Goal: Task Accomplishment & Management: Use online tool/utility

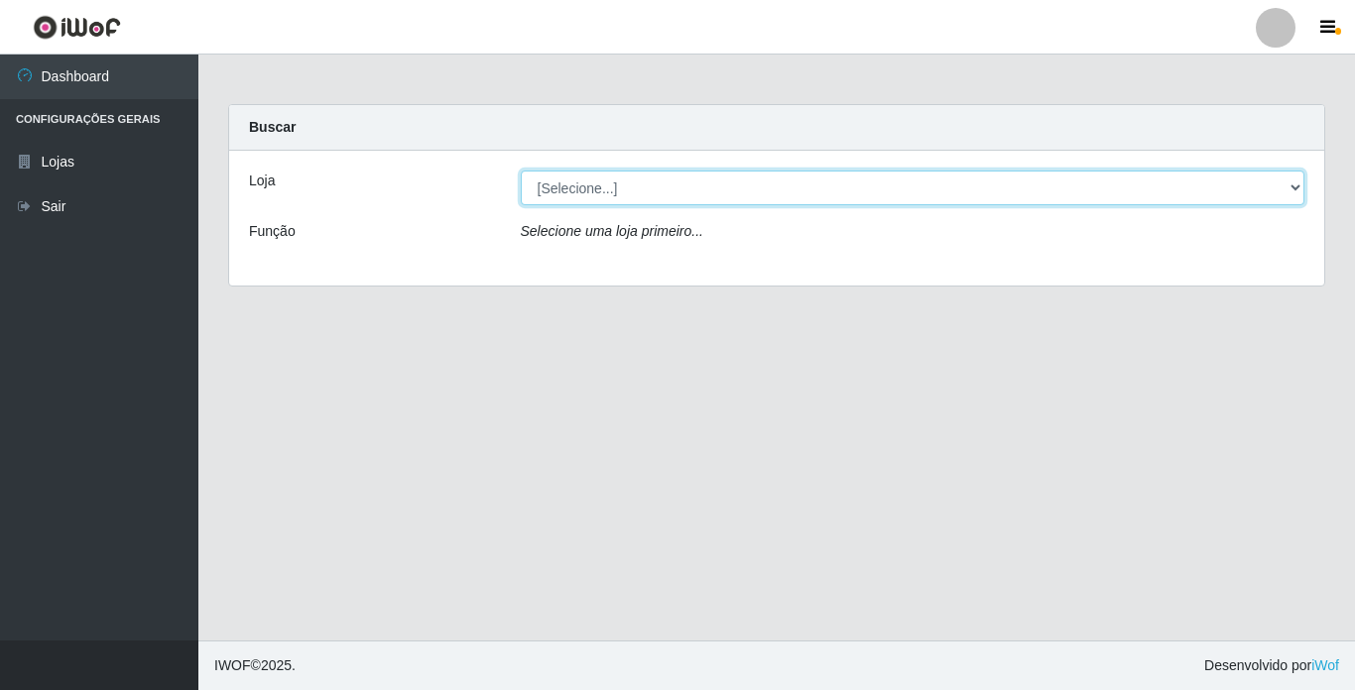
click at [980, 180] on select "[Selecione...] Bemais Supermercados - [GEOGRAPHIC_DATA]" at bounding box center [913, 188] width 784 height 35
select select "250"
click at [521, 171] on select "[Selecione...] Bemais Supermercados - [GEOGRAPHIC_DATA]" at bounding box center [913, 188] width 784 height 35
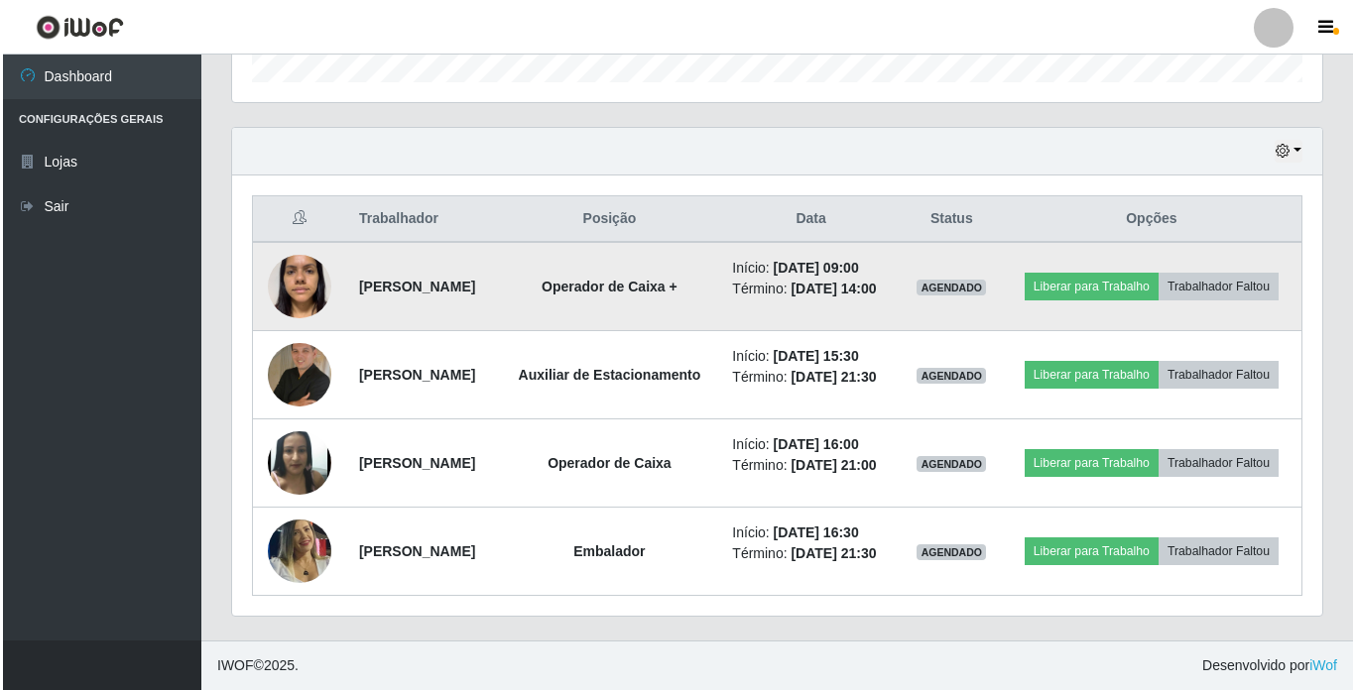
scroll to position [686, 0]
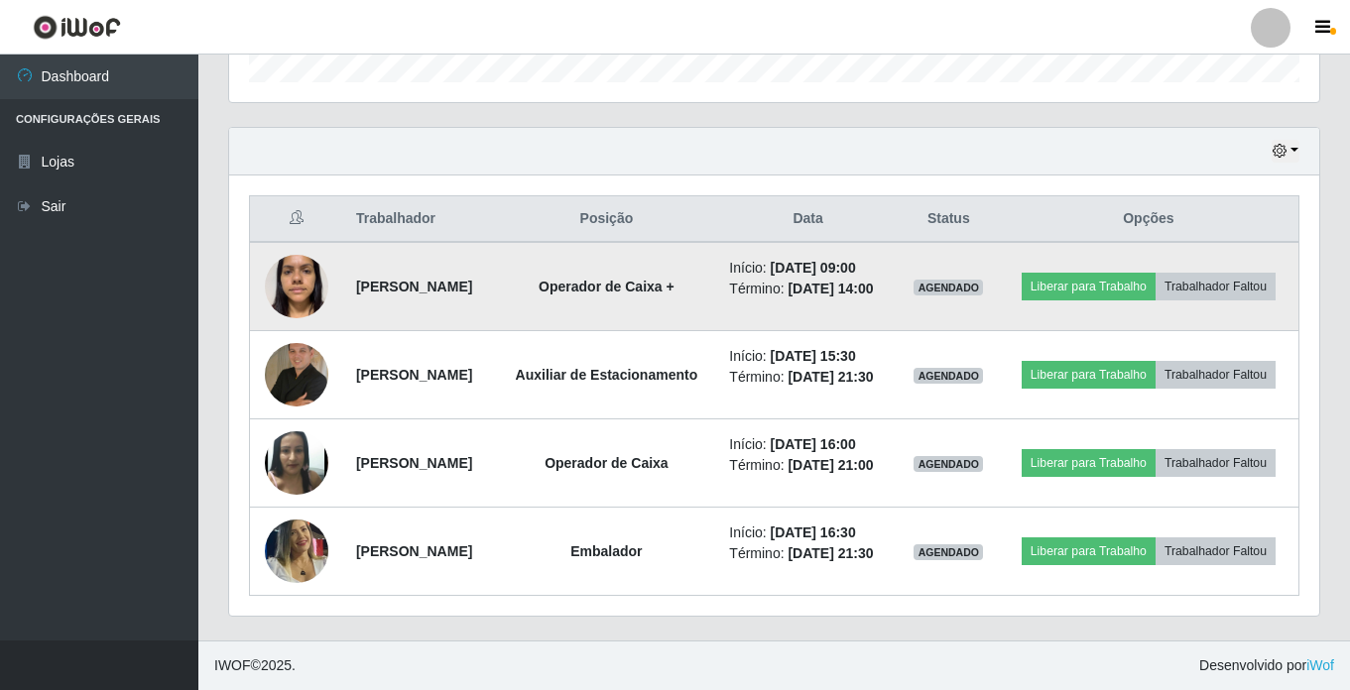
click at [287, 244] on img at bounding box center [296, 286] width 63 height 84
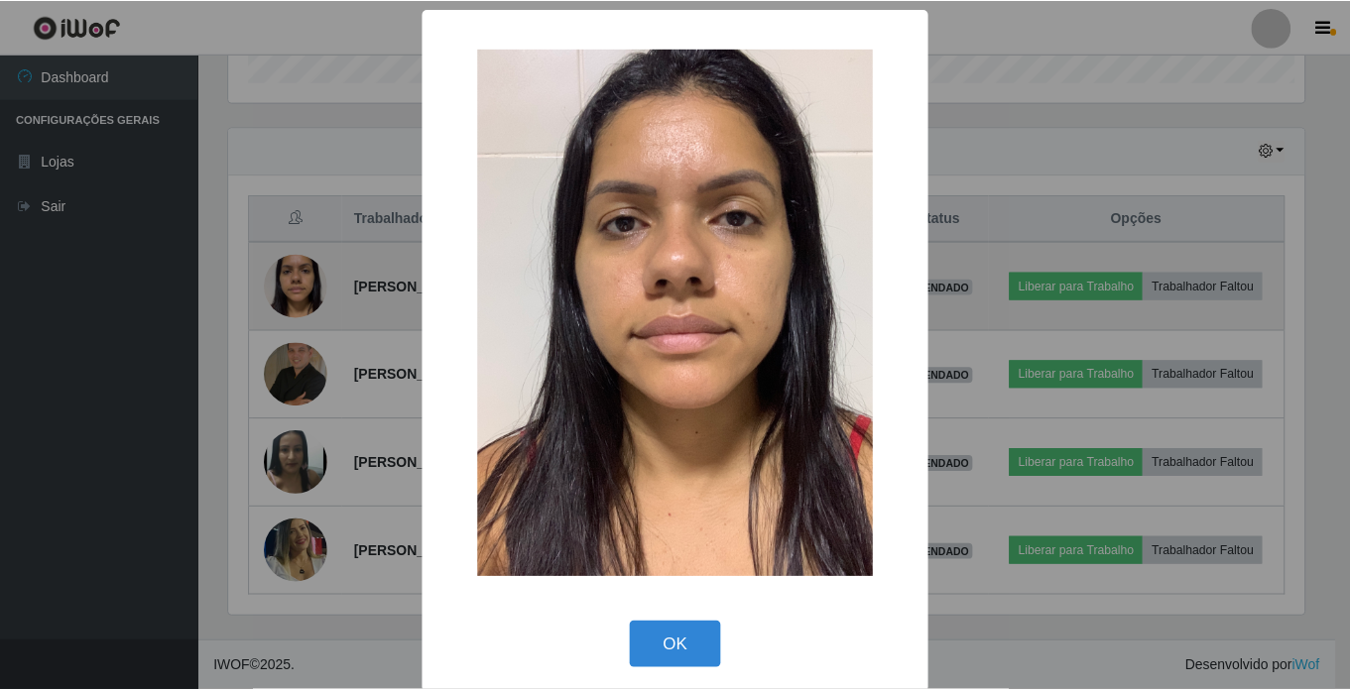
scroll to position [412, 1080]
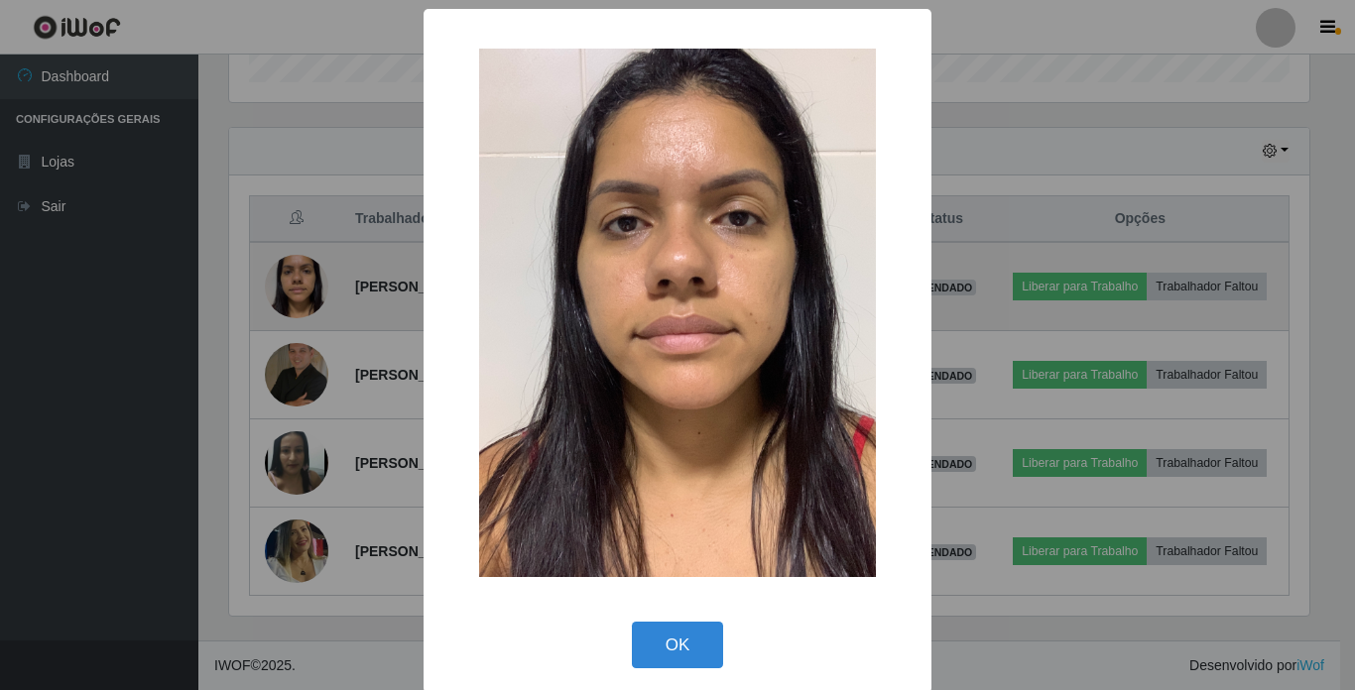
click at [287, 230] on div "× OK Cancel" at bounding box center [677, 345] width 1355 height 690
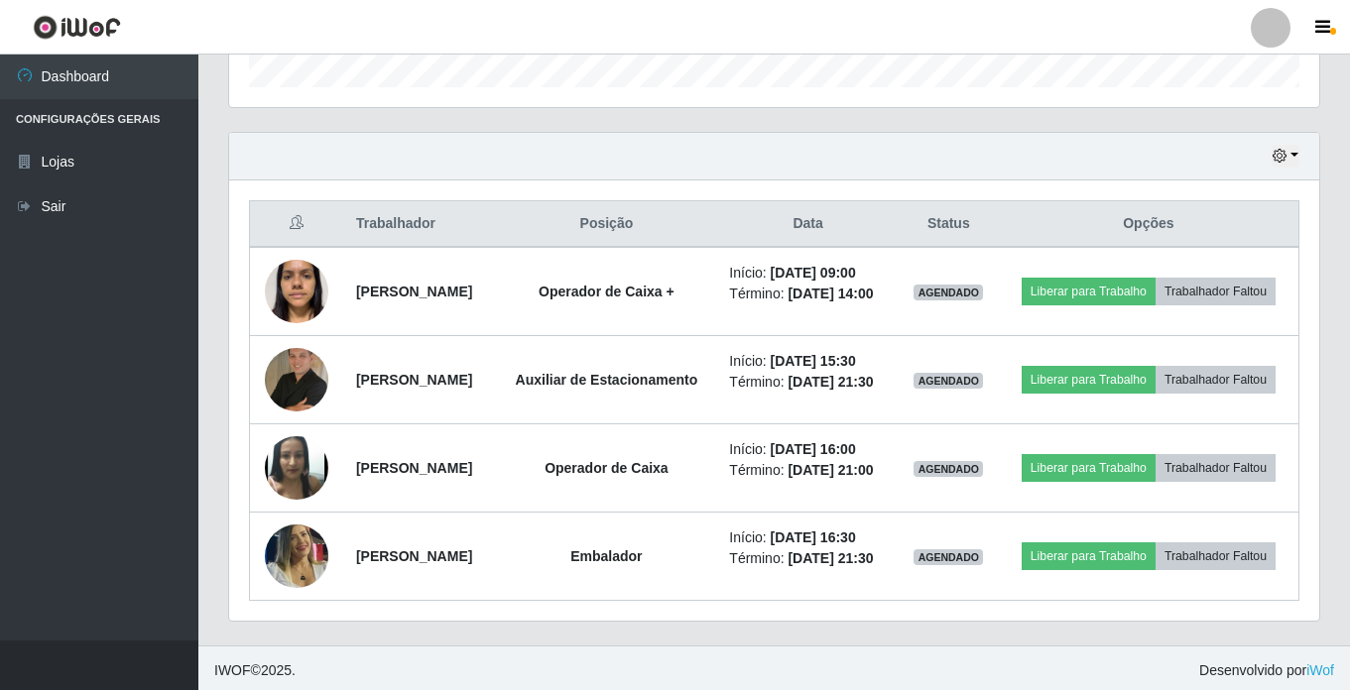
scroll to position [587, 0]
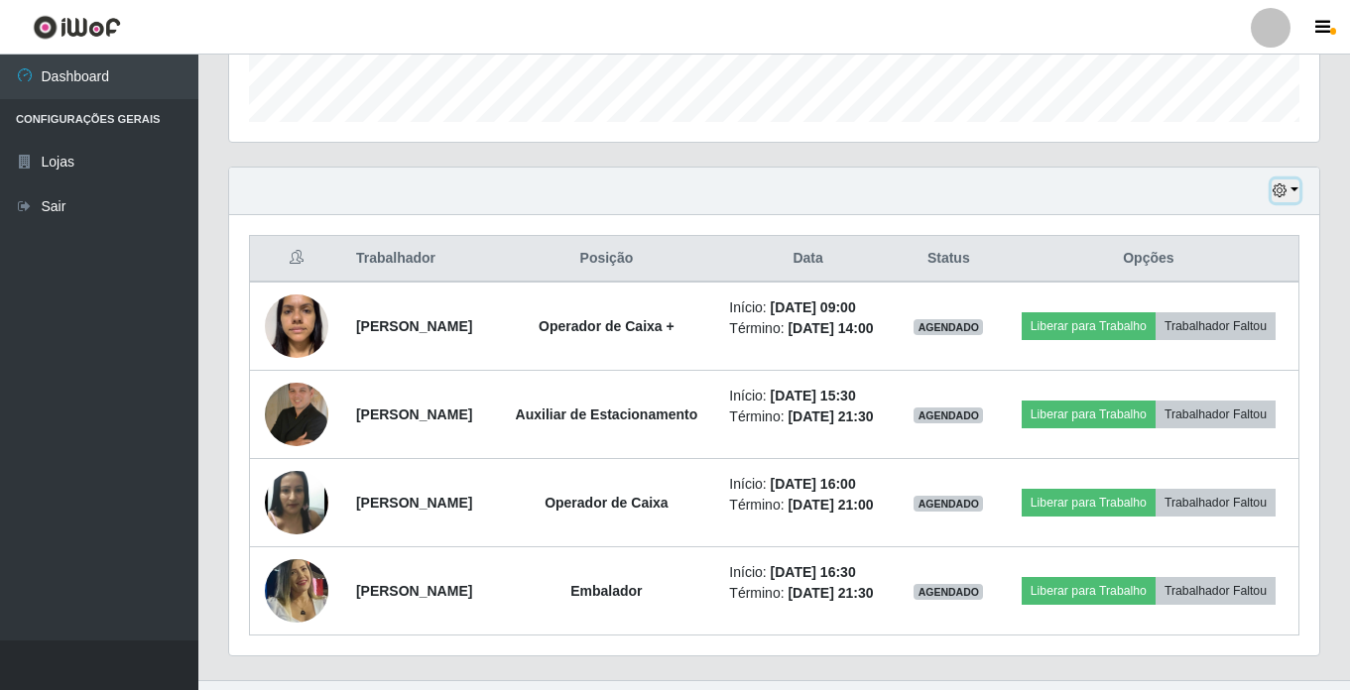
click at [1290, 186] on button "button" at bounding box center [1285, 190] width 28 height 23
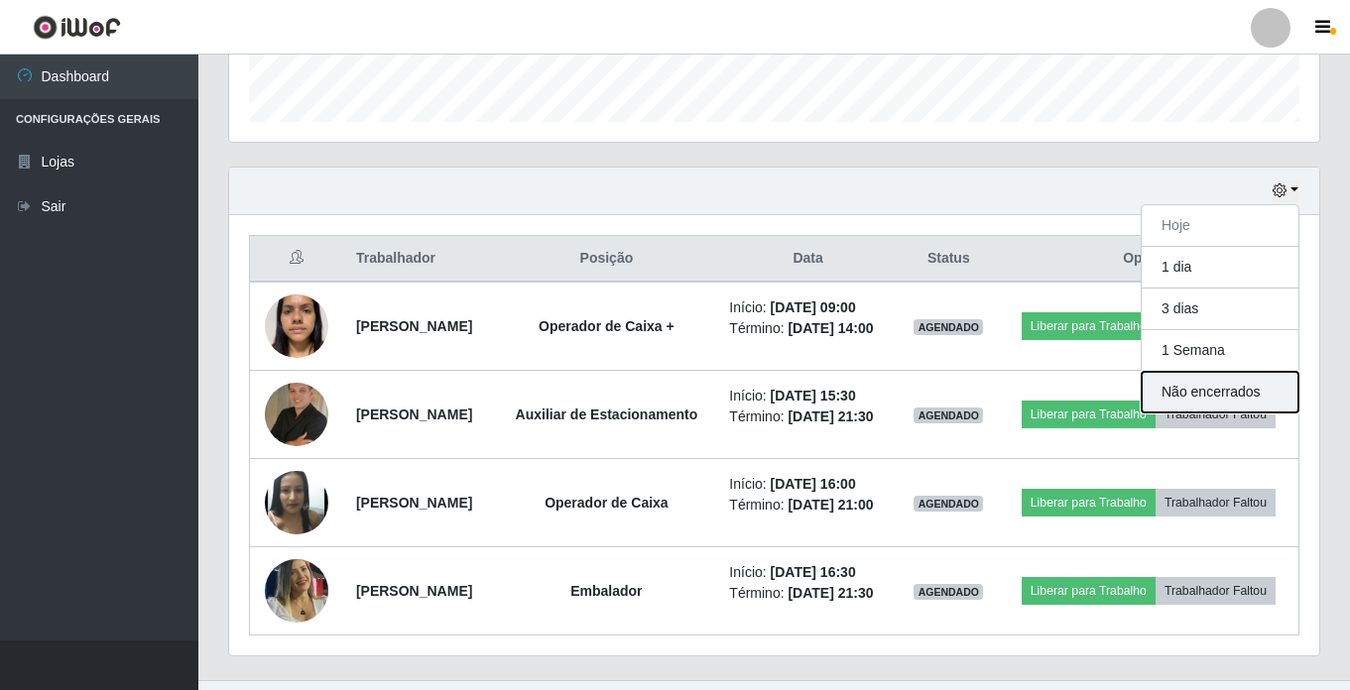
click at [1216, 389] on button "Não encerrados" at bounding box center [1219, 392] width 157 height 41
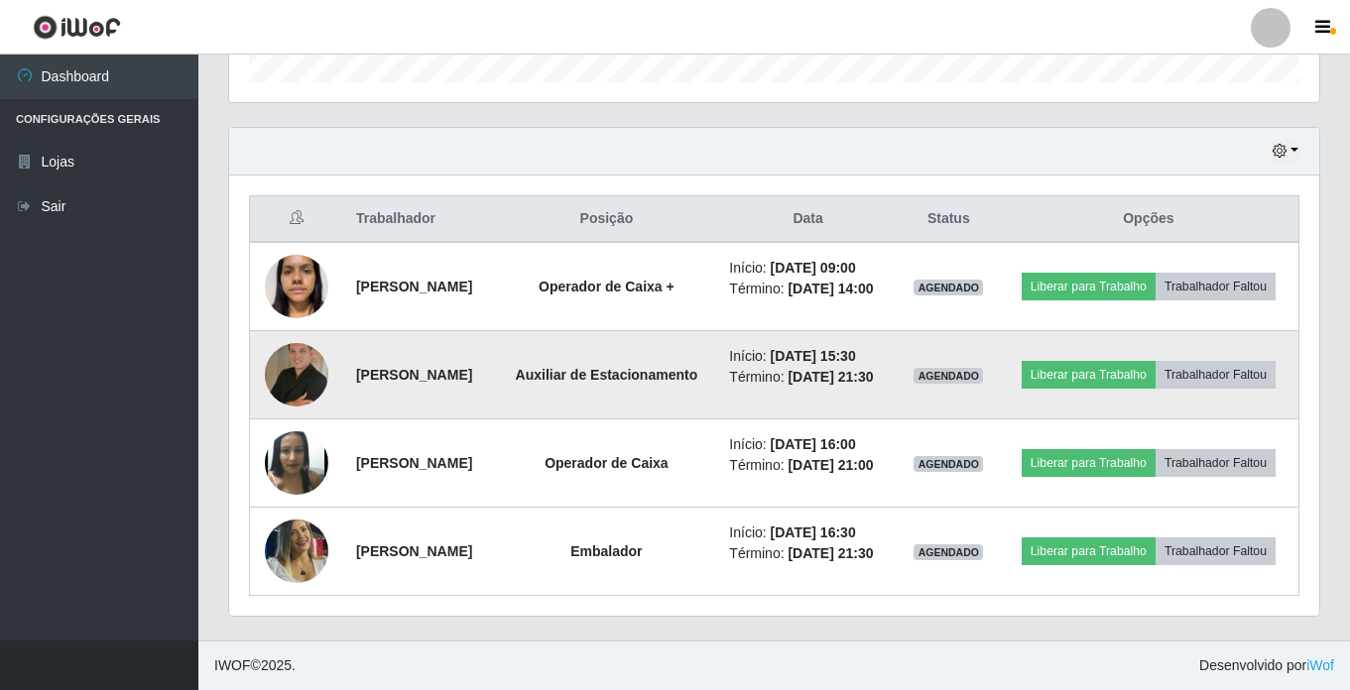
scroll to position [686, 0]
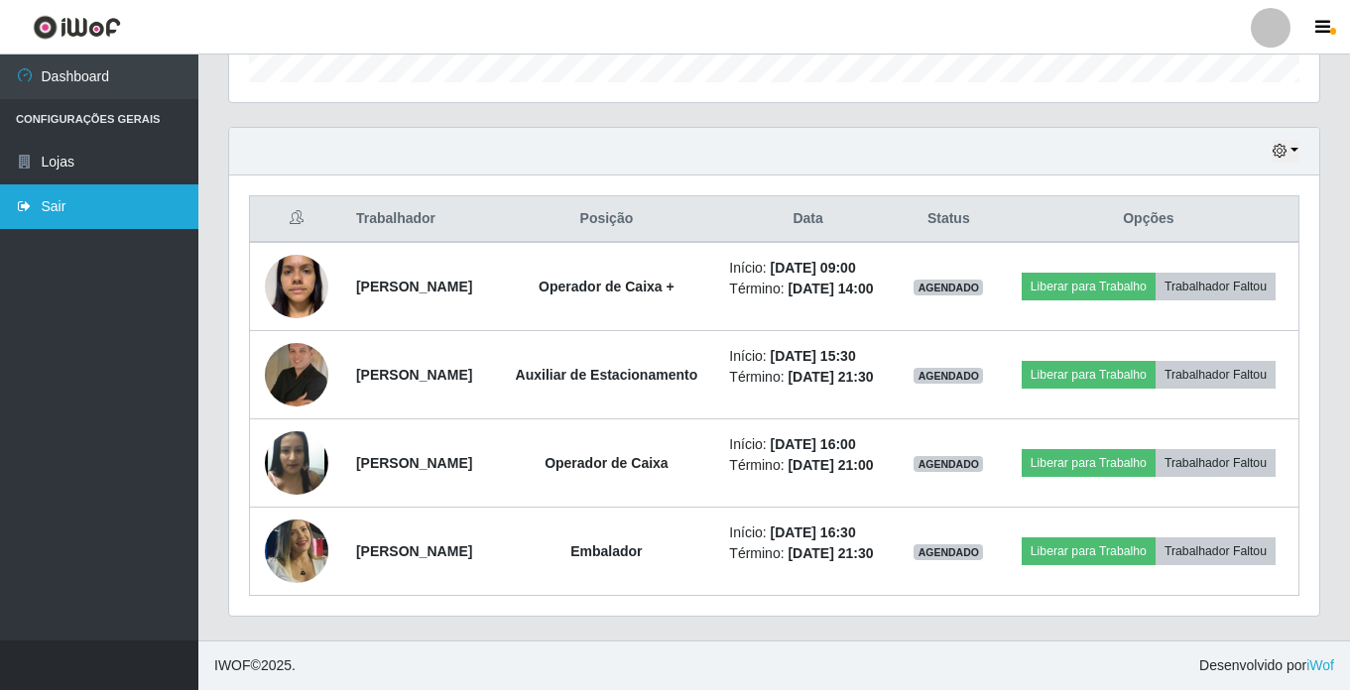
click at [53, 191] on link "Sair" at bounding box center [99, 206] width 198 height 45
